Goal: Submit feedback/report problem

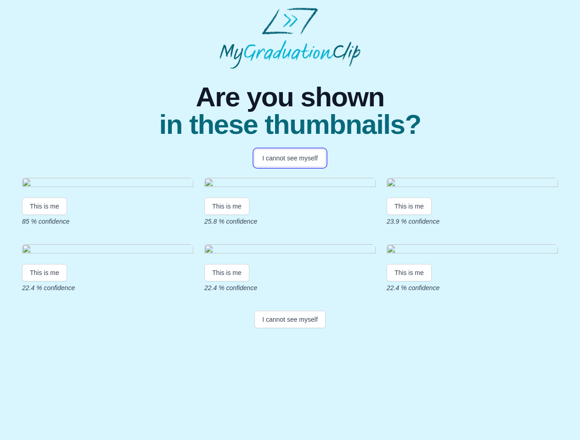
click at [290, 158] on button "I cannot see myself" at bounding box center [289, 158] width 71 height 17
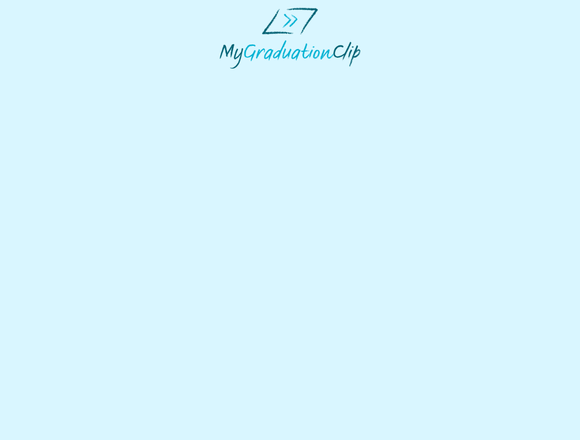
click at [45, 76] on html at bounding box center [290, 38] width 580 height 76
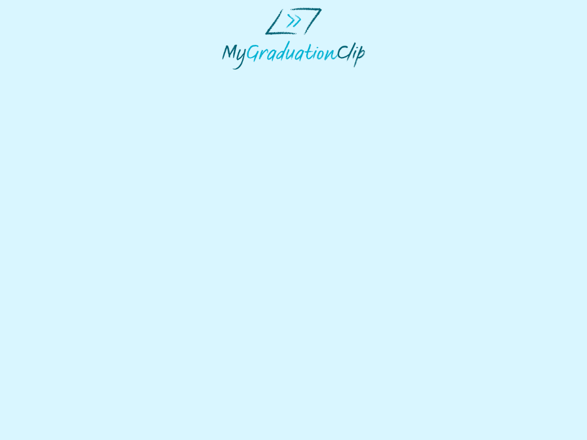
click at [228, 77] on html at bounding box center [293, 38] width 587 height 77
click at [411, 77] on html at bounding box center [293, 38] width 587 height 77
click at [45, 77] on html at bounding box center [293, 38] width 587 height 77
click at [228, 77] on html at bounding box center [293, 38] width 587 height 77
click at [411, 77] on html at bounding box center [293, 38] width 587 height 77
